Goal: Go to known website: Access a specific website the user already knows

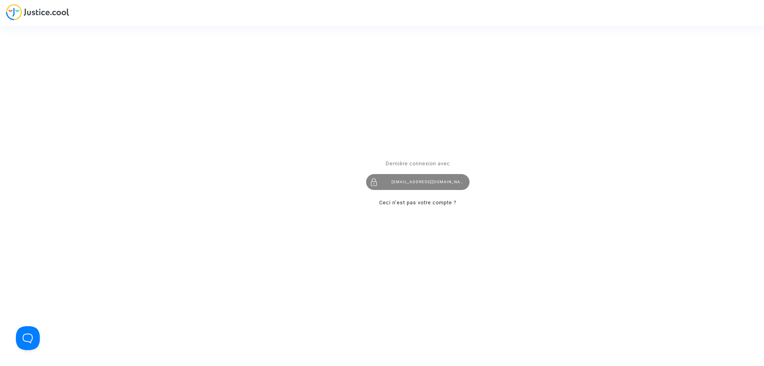
click at [441, 181] on div "imitxelena@reclamapormi.com" at bounding box center [417, 182] width 103 height 16
